Goal: Contribute content

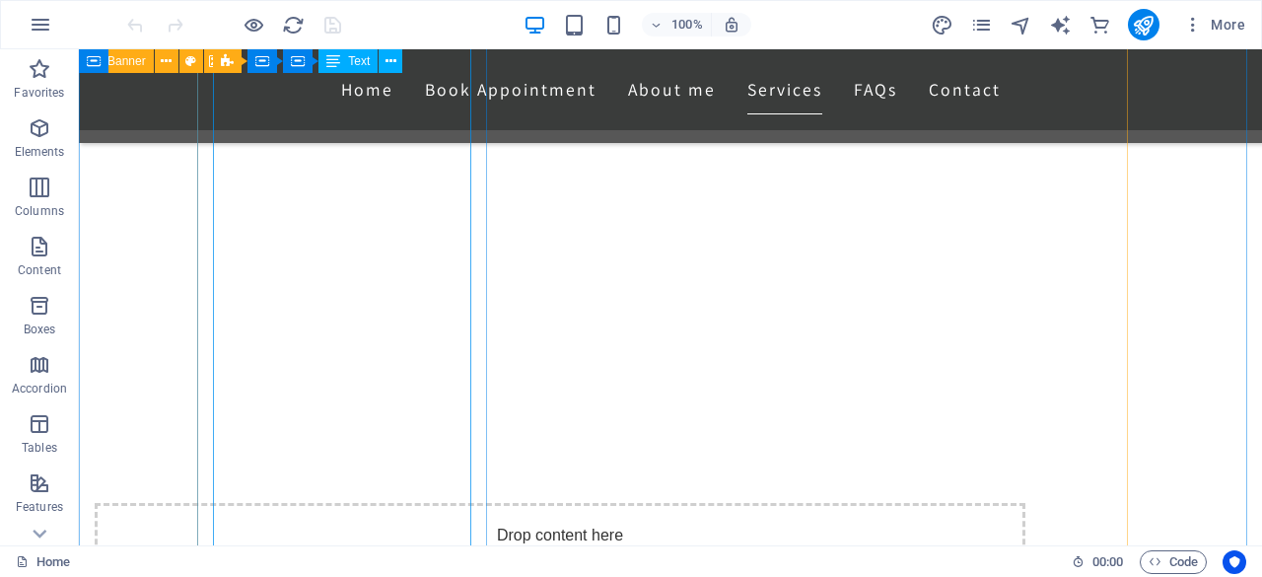
scroll to position [3154, 0]
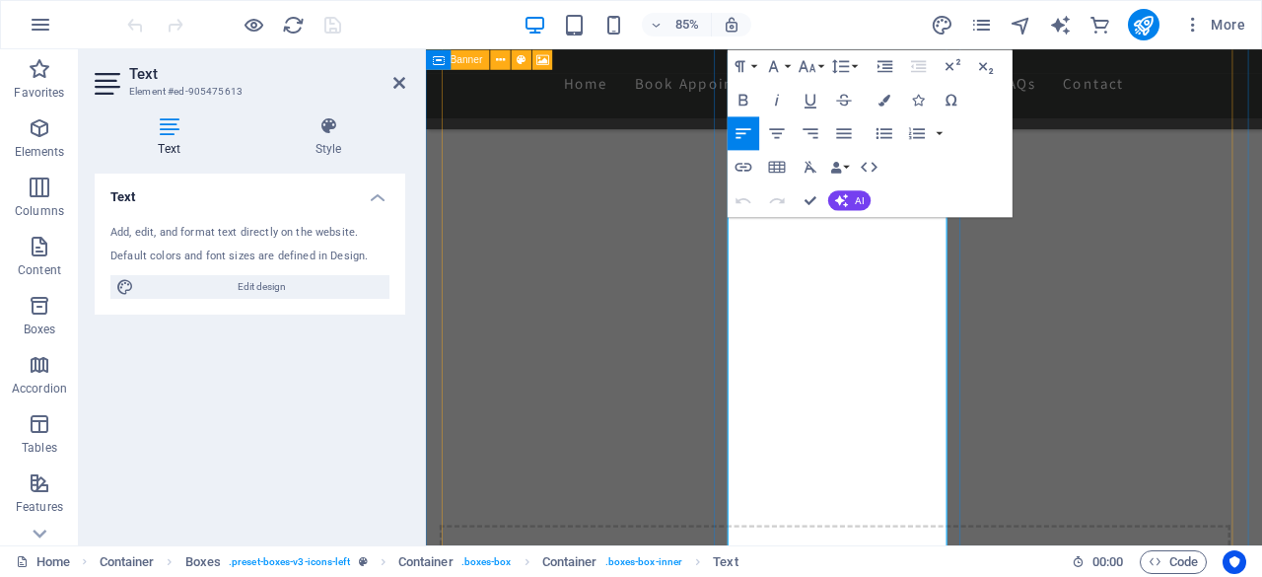
scroll to position [3126, 0]
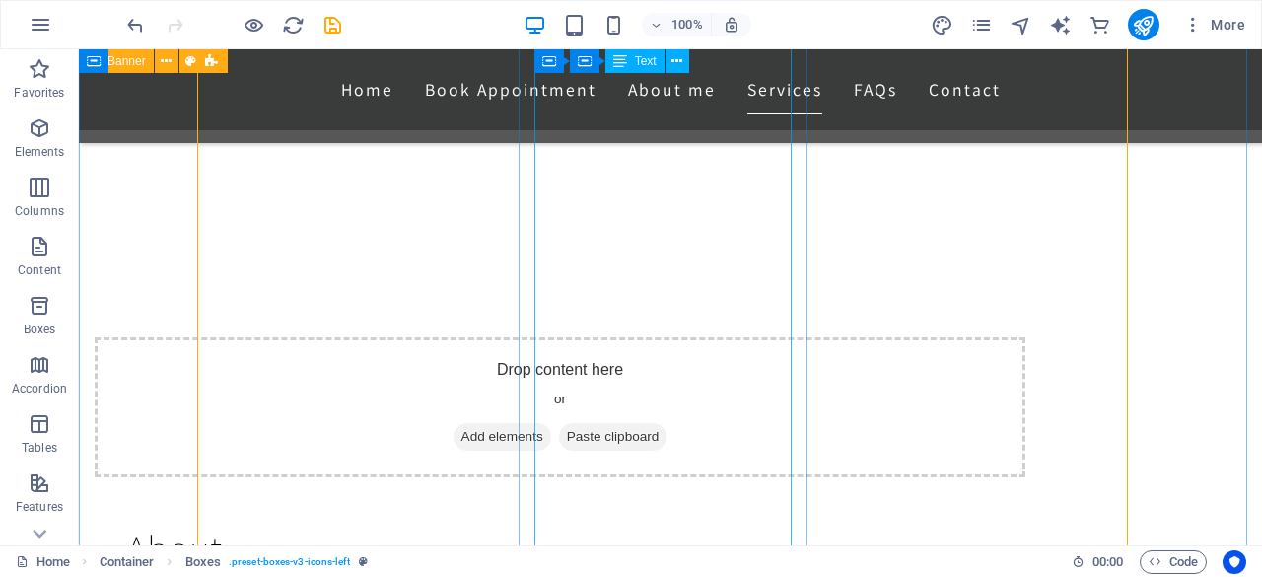
scroll to position [3274, 0]
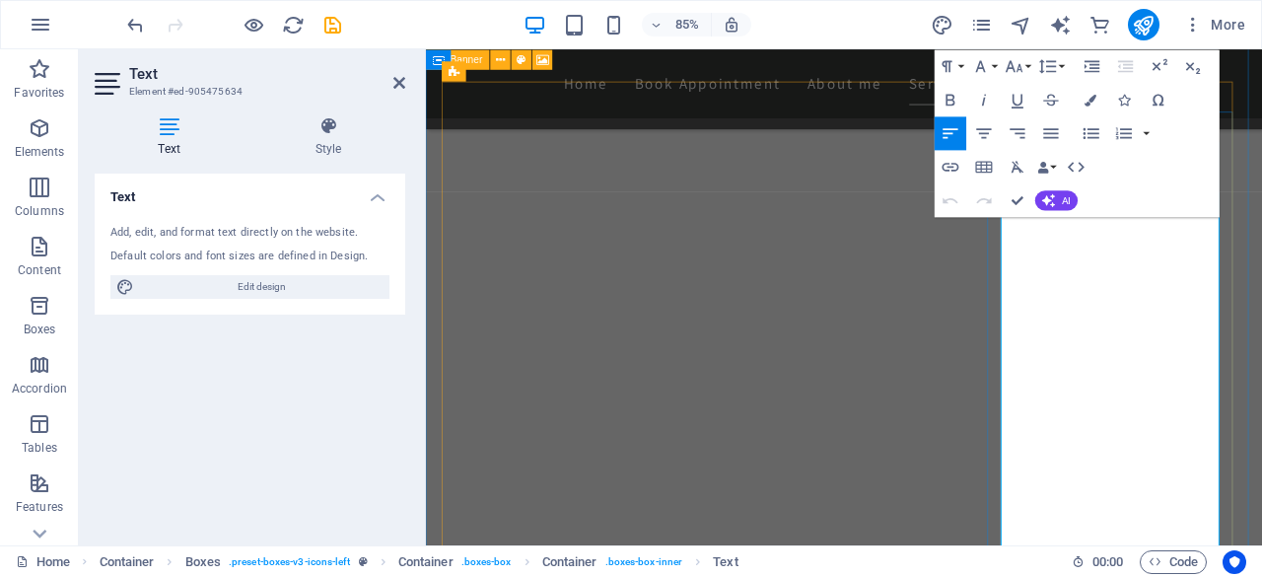
scroll to position [2983, 0]
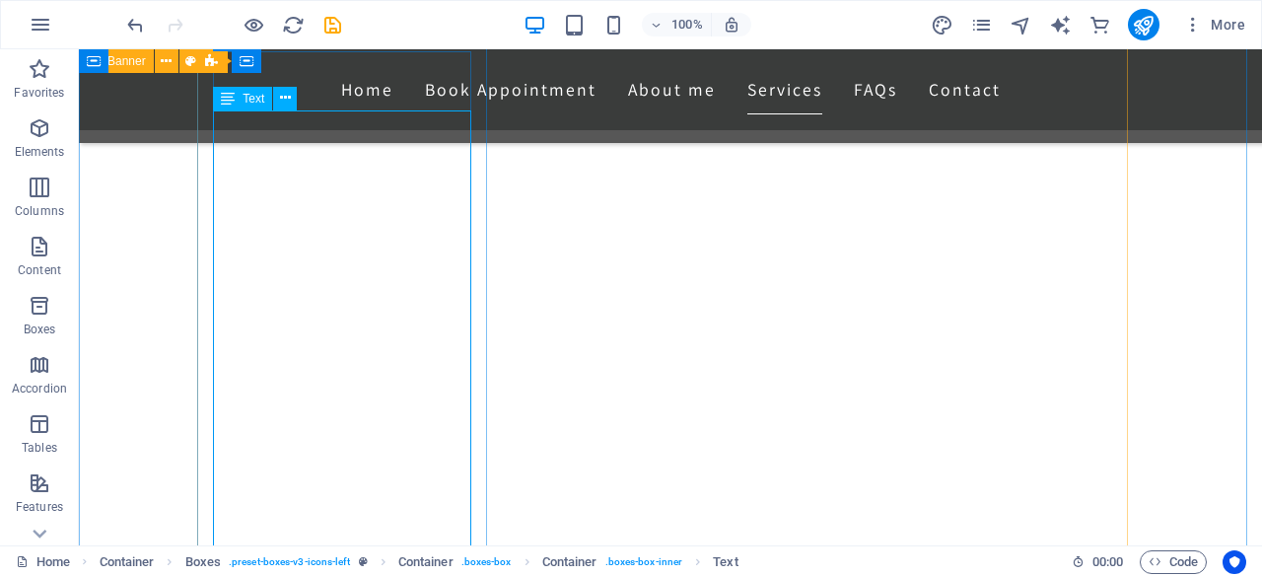
scroll to position [3046, 0]
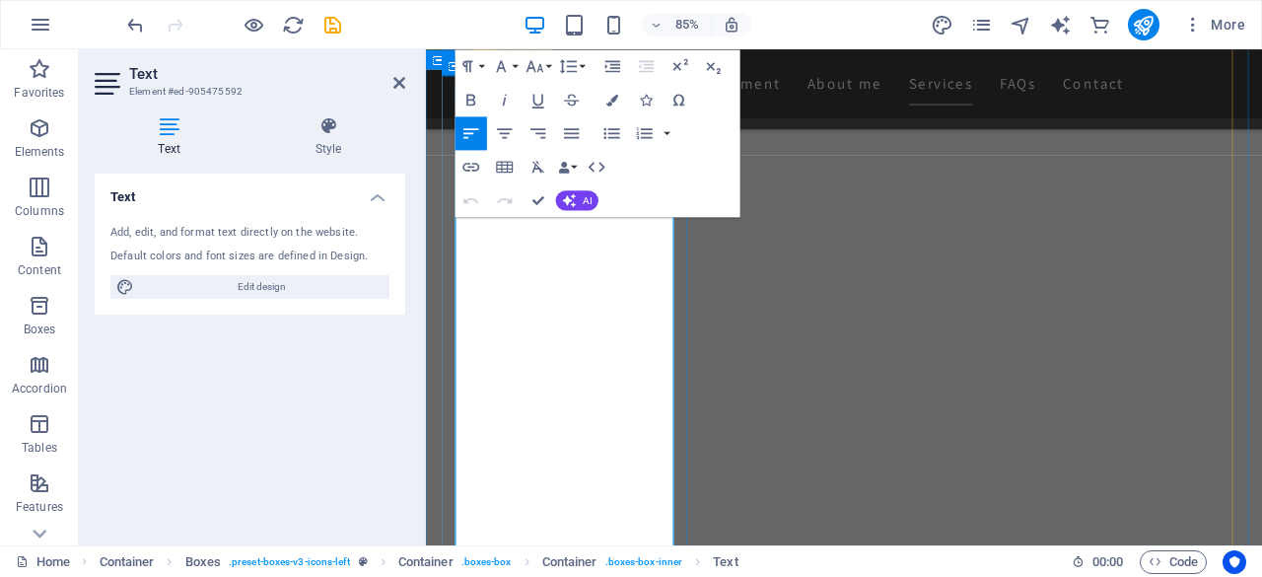
scroll to position [3004, 0]
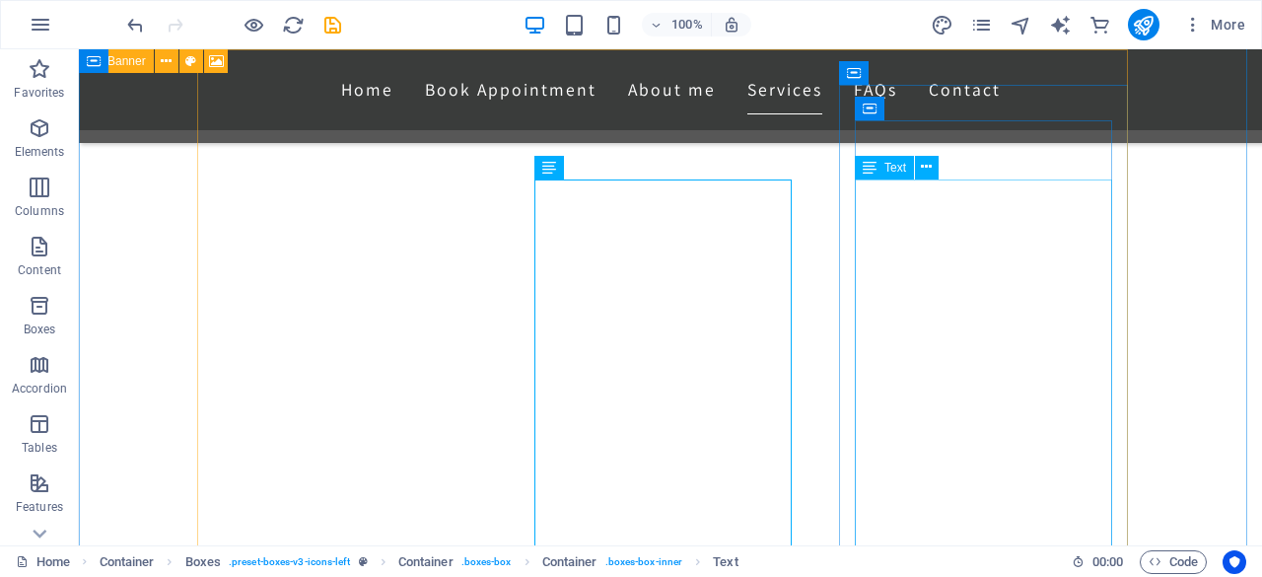
scroll to position [3006, 0]
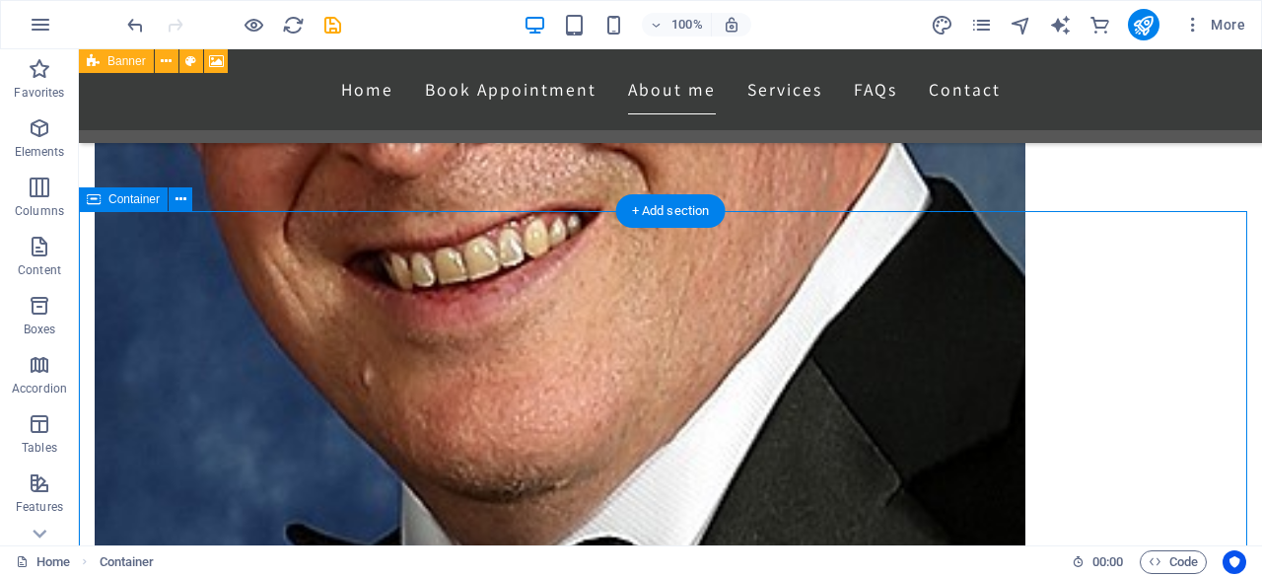
scroll to position [2605, 0]
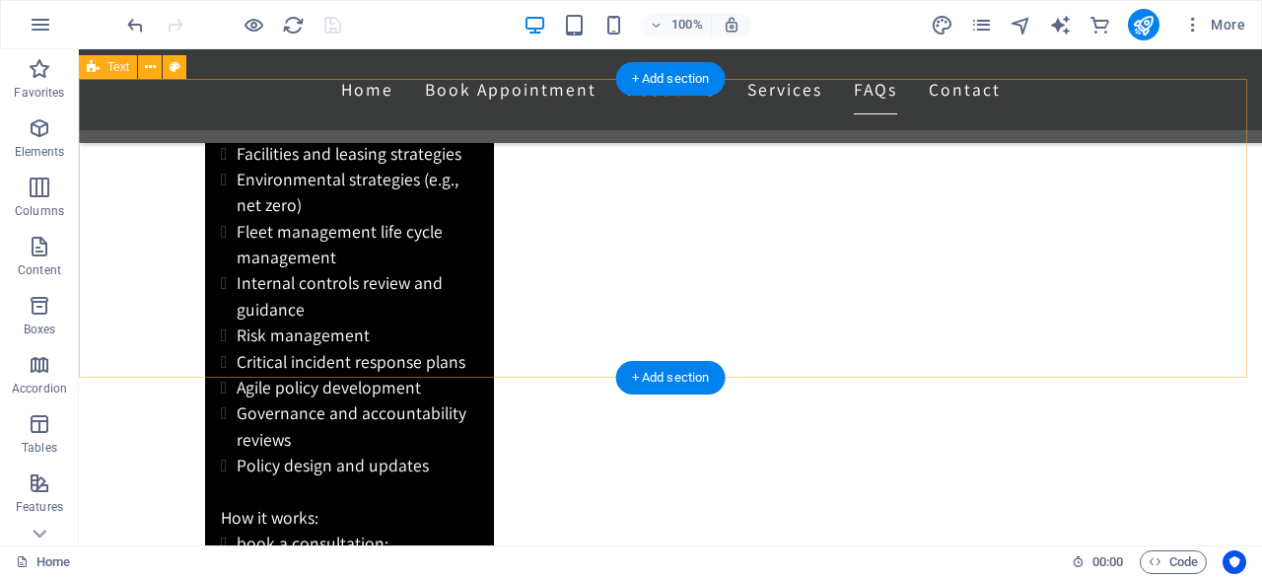
scroll to position [5464, 0]
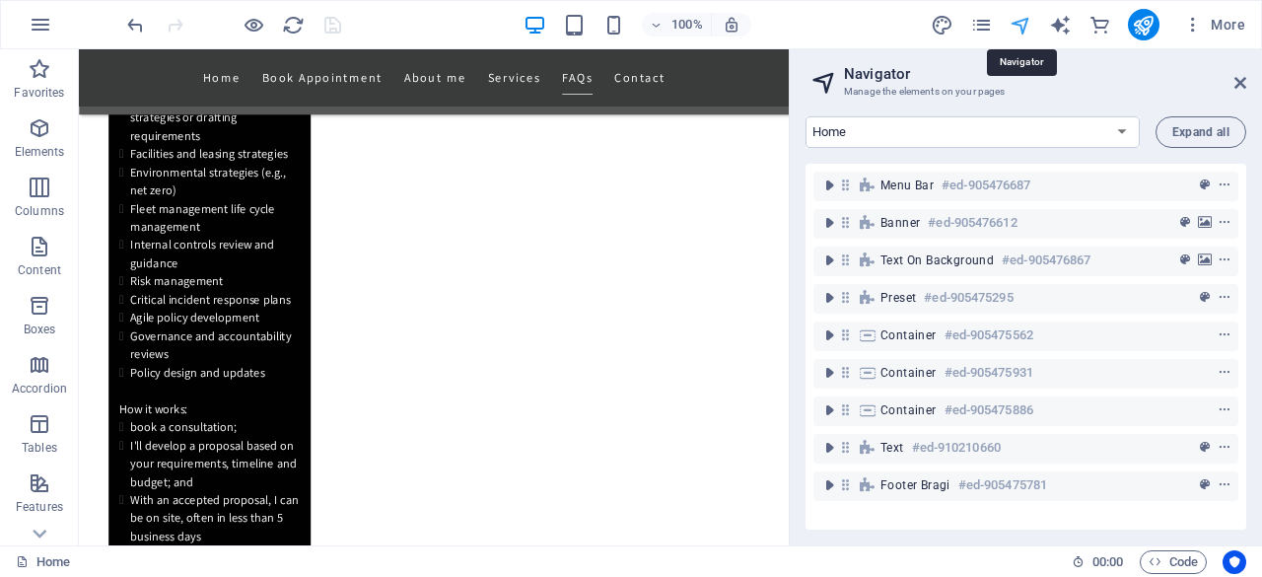
scroll to position [5358, 0]
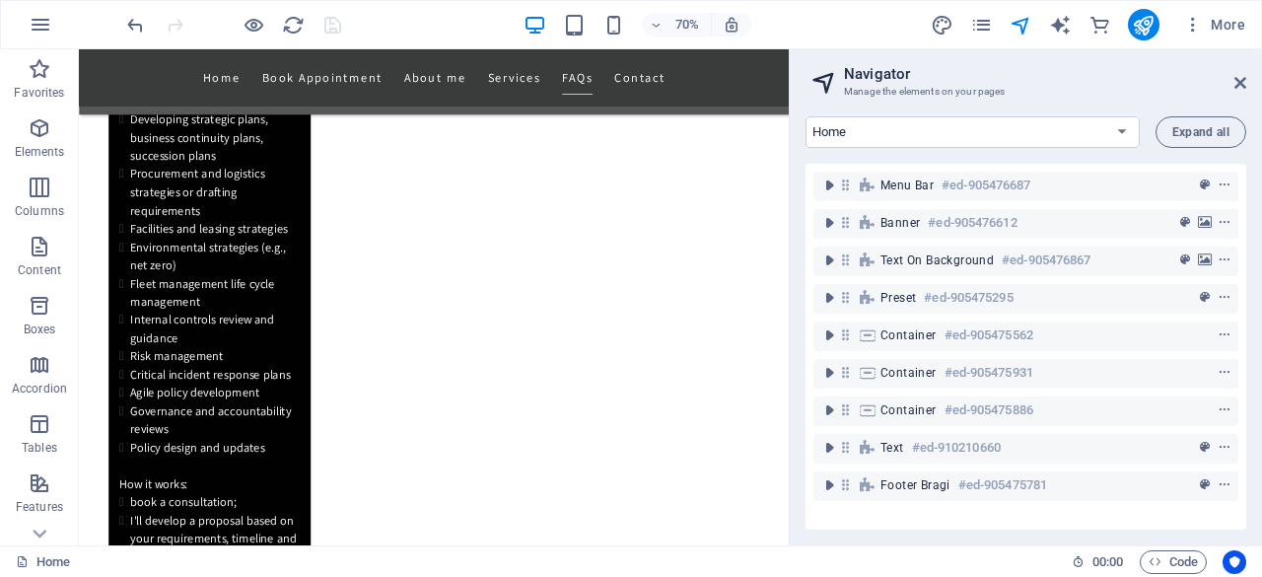
click at [1218, 82] on h2 "Navigator" at bounding box center [1045, 74] width 402 height 18
click at [1238, 76] on icon at bounding box center [1240, 83] width 12 height 16
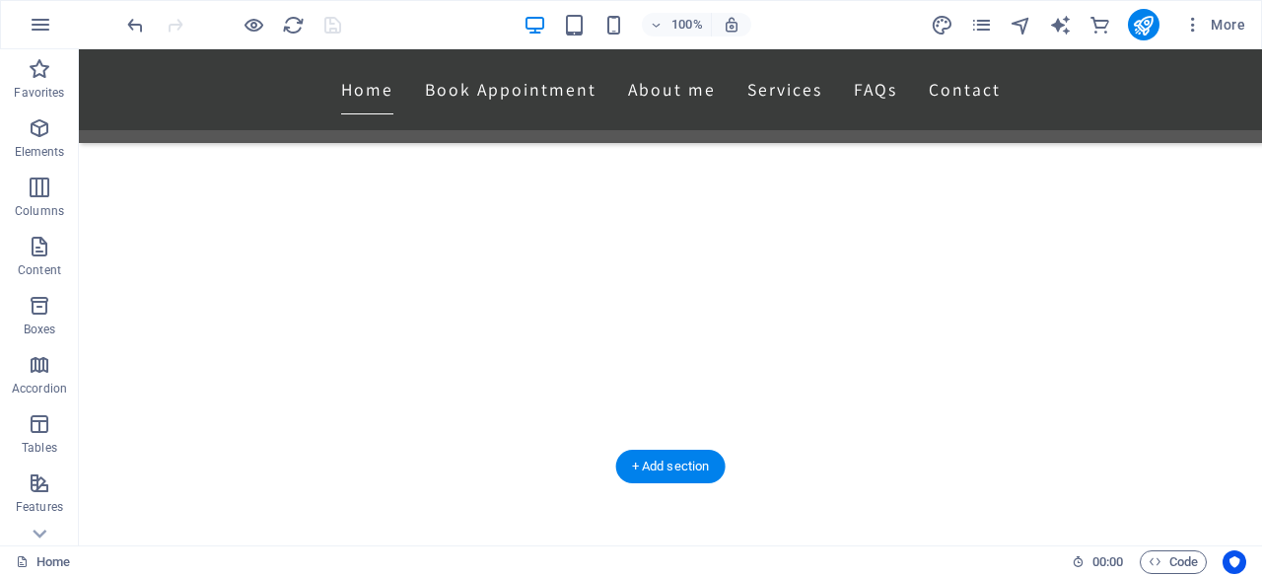
scroll to position [0, 0]
